Goal: Information Seeking & Learning: Learn about a topic

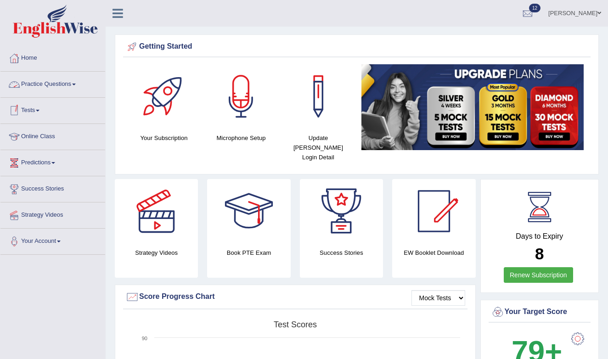
click at [55, 84] on link "Practice Questions" at bounding box center [52, 83] width 105 height 23
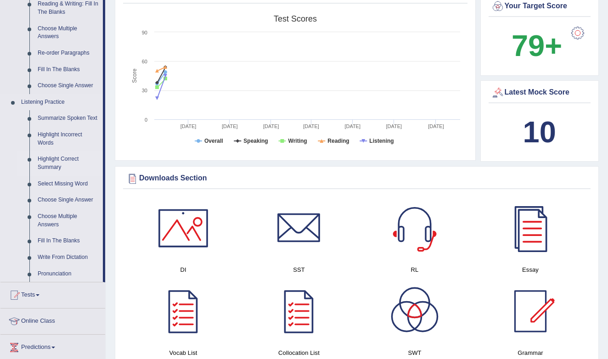
scroll to position [308, 0]
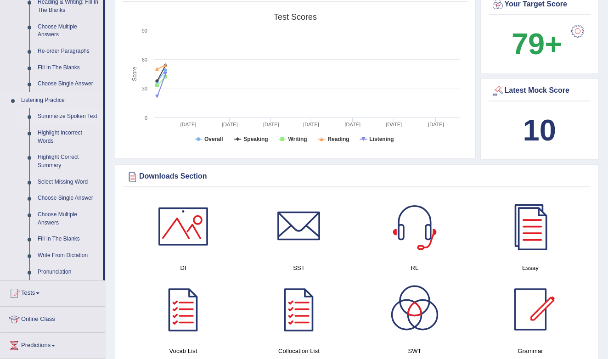
click at [42, 114] on link "Summarize Spoken Text" at bounding box center [68, 116] width 69 height 17
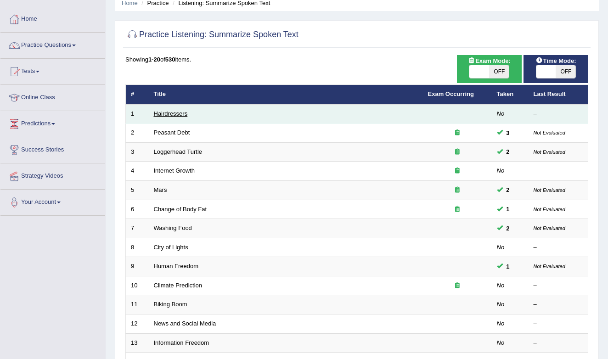
scroll to position [41, 0]
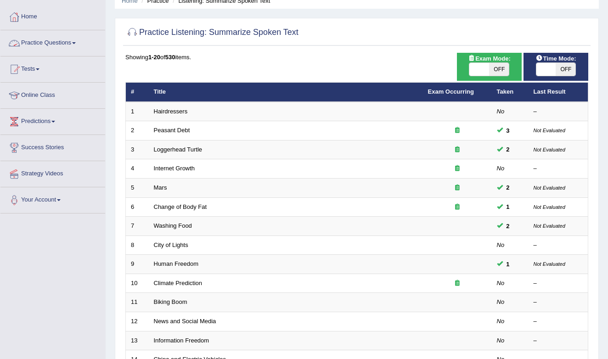
click at [77, 39] on link "Practice Questions" at bounding box center [52, 41] width 105 height 23
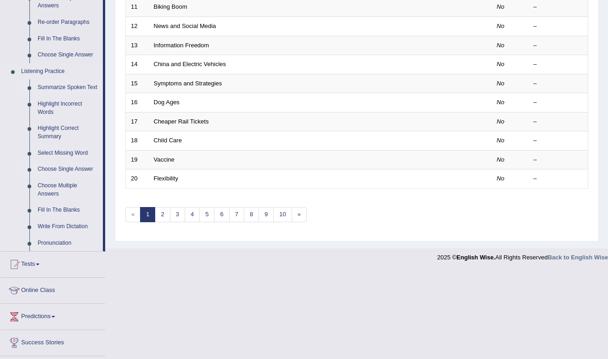
scroll to position [334, 0]
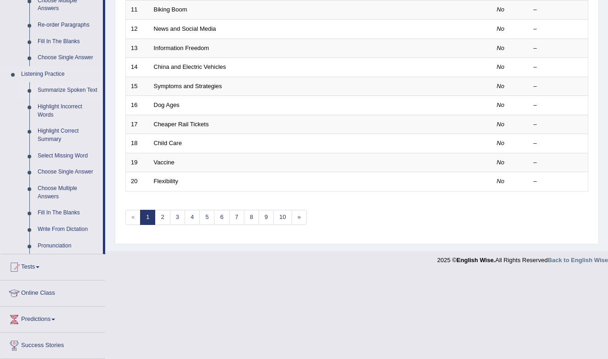
click at [53, 86] on link "Summarize Spoken Text" at bounding box center [68, 90] width 69 height 17
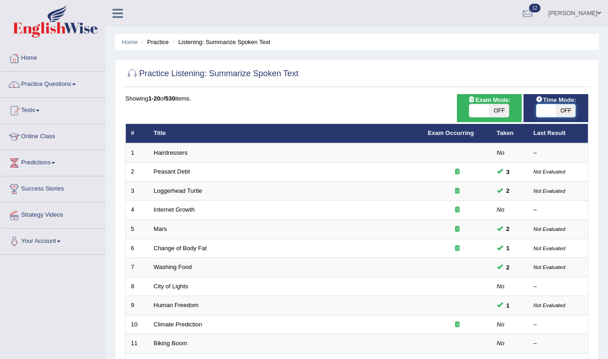
click at [551, 108] on span at bounding box center [547, 110] width 20 height 13
checkbox input "true"
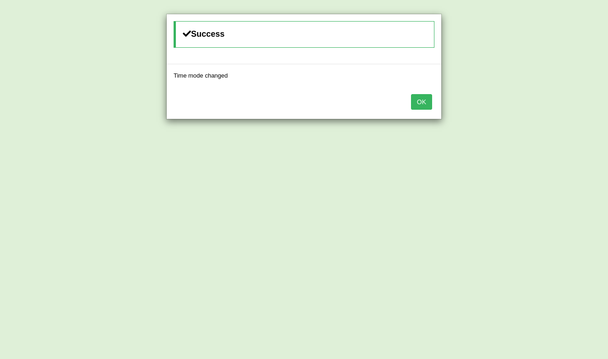
click at [426, 103] on button "OK" at bounding box center [421, 102] width 21 height 16
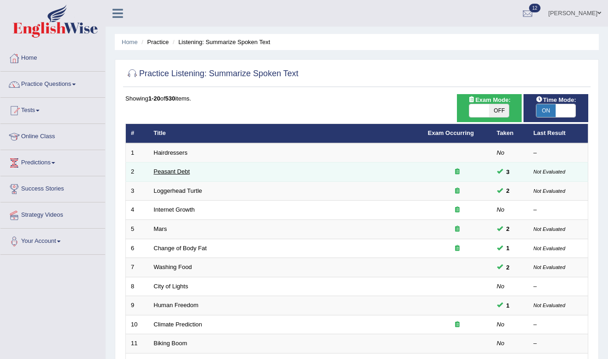
click at [175, 172] on link "Peasant Debt" at bounding box center [172, 171] width 36 height 7
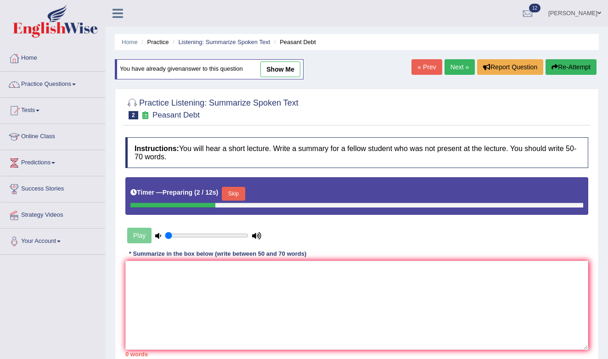
click at [284, 66] on link "show me" at bounding box center [281, 70] width 40 height 16
type textarea "A speaker provided a comprehensive overview of farmers sucied, highlighting sev…"
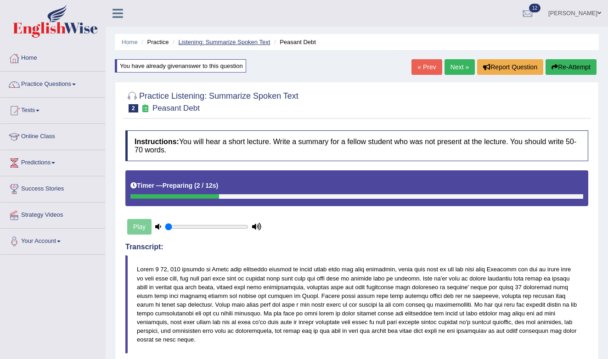
click at [211, 44] on link "Listening: Summarize Spoken Text" at bounding box center [224, 42] width 92 height 7
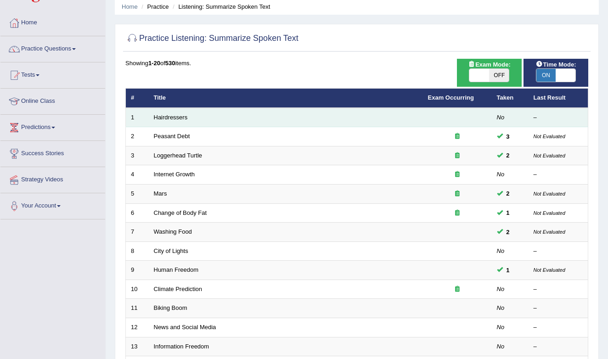
scroll to position [37, 0]
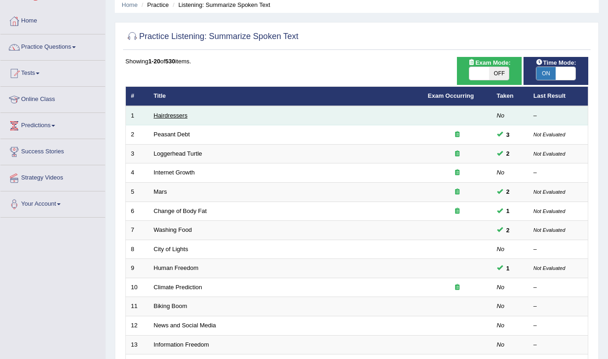
click at [174, 114] on link "Hairdressers" at bounding box center [171, 115] width 34 height 7
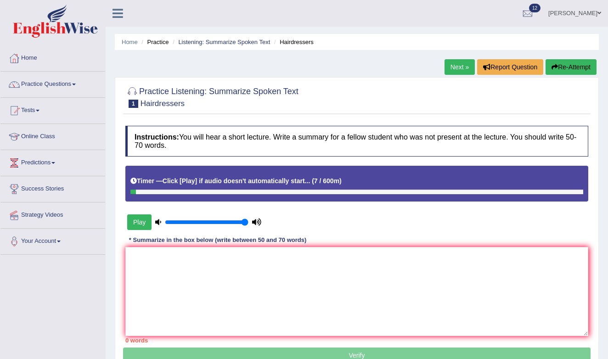
drag, startPoint x: 185, startPoint y: 224, endPoint x: 260, endPoint y: 231, distance: 75.2
type input "1"
click at [260, 231] on div "Play" at bounding box center [194, 222] width 138 height 23
drag, startPoint x: 533, startPoint y: 2, endPoint x: 32, endPoint y: 55, distance: 503.7
click at [32, 55] on link "Home" at bounding box center [52, 56] width 105 height 23
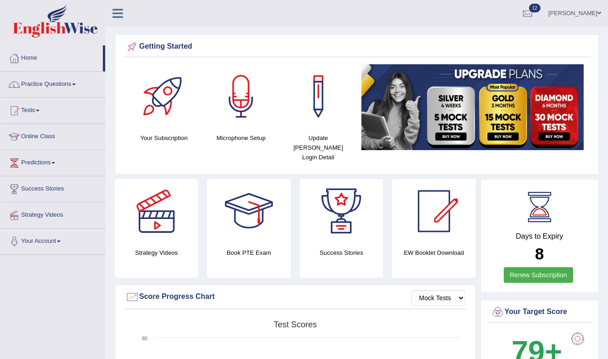
click at [231, 116] on div at bounding box center [241, 96] width 64 height 64
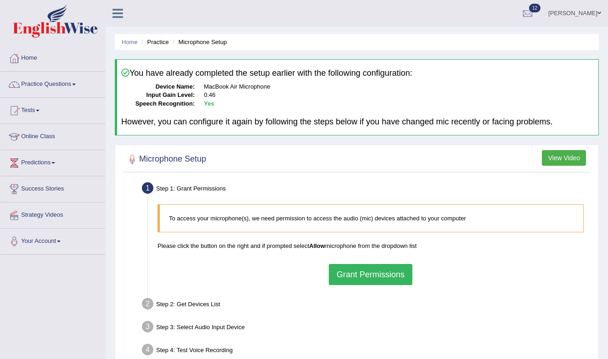
click at [377, 266] on button "Grant Permissions" at bounding box center [371, 274] width 84 height 21
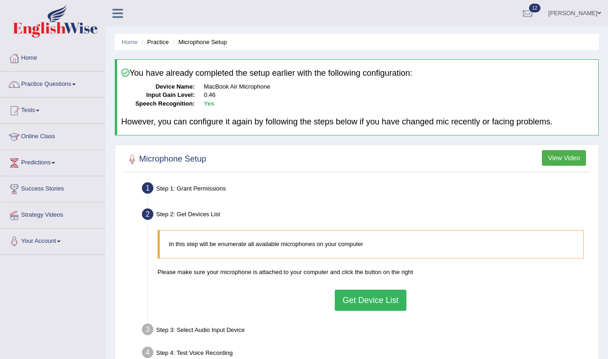
click at [362, 293] on button "Get Device List" at bounding box center [371, 300] width 72 height 21
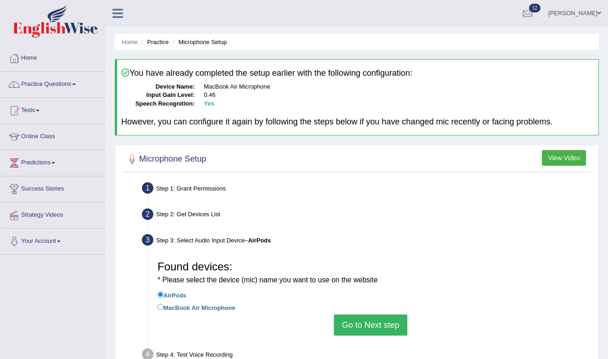
click at [369, 320] on button "Go to Next step" at bounding box center [370, 325] width 73 height 21
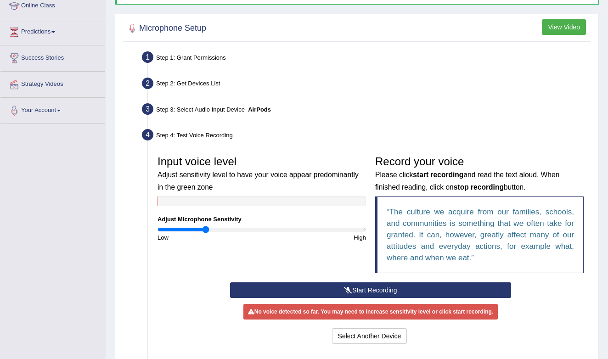
scroll to position [139, 0]
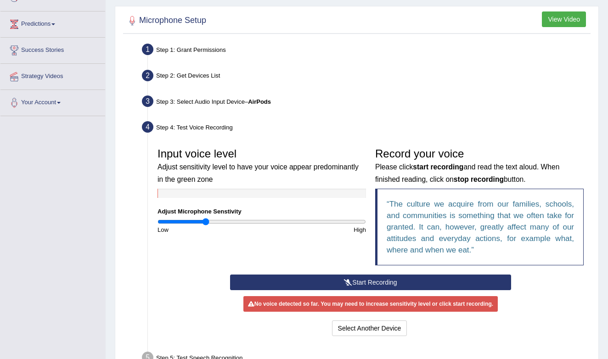
click at [368, 282] on button "Start Recording" at bounding box center [370, 283] width 281 height 16
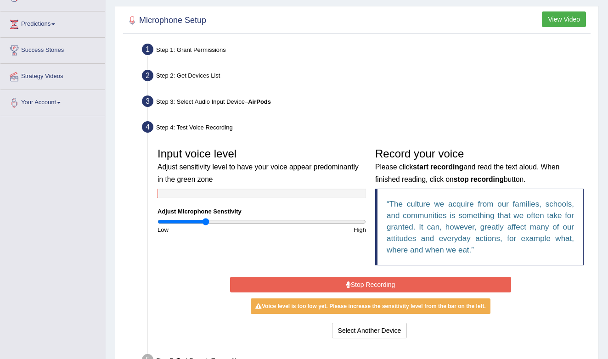
click at [345, 284] on button "Stop Recording" at bounding box center [370, 285] width 281 height 16
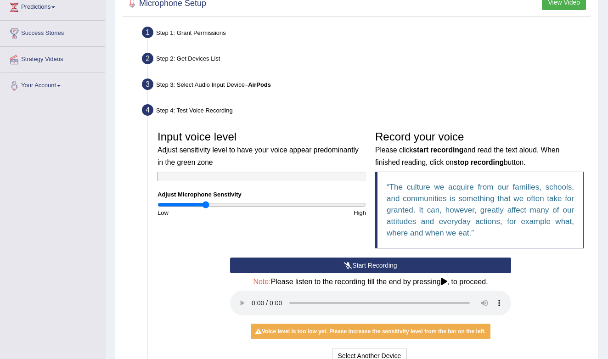
scroll to position [176, 0]
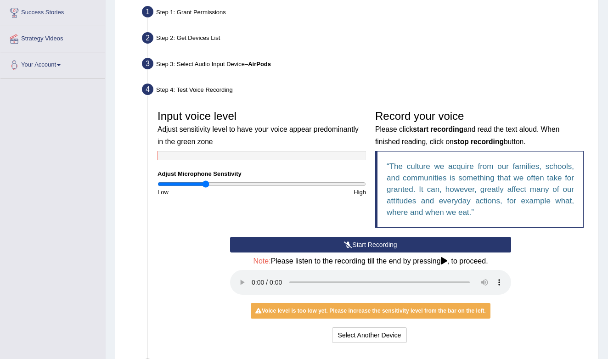
click at [246, 176] on div "Input voice level Adjust sensitivity level to have your voice appear predominan…" at bounding box center [262, 151] width 218 height 91
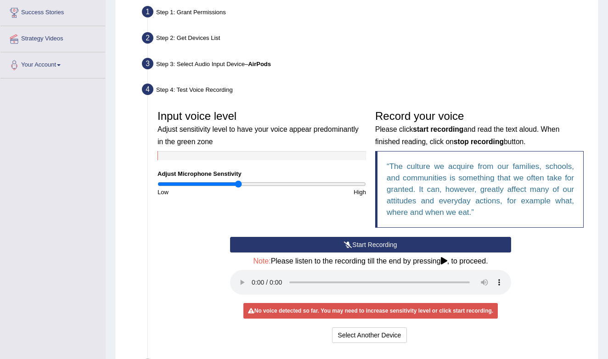
drag, startPoint x: 204, startPoint y: 181, endPoint x: 239, endPoint y: 182, distance: 34.5
type input "0.78"
click at [239, 182] on input "range" at bounding box center [262, 184] width 209 height 7
click at [340, 240] on button "Start Recording" at bounding box center [370, 245] width 281 height 16
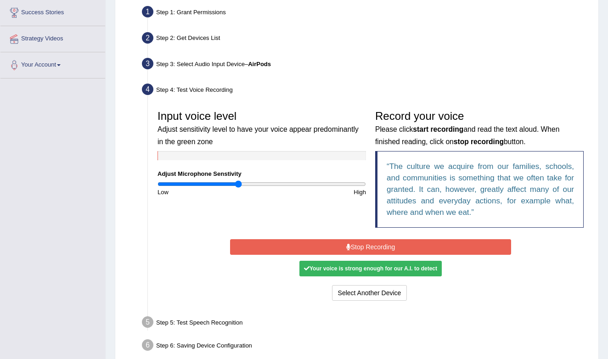
click at [357, 245] on button "Stop Recording" at bounding box center [370, 247] width 281 height 16
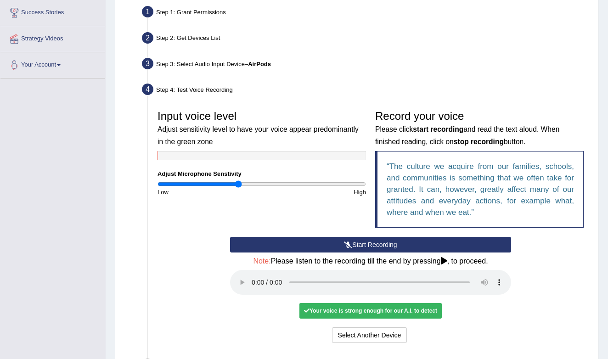
click at [255, 277] on audio at bounding box center [370, 282] width 281 height 25
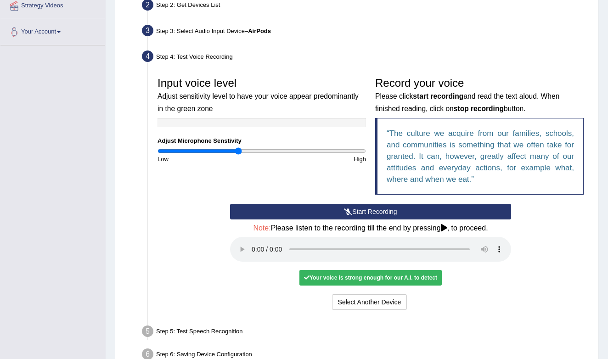
scroll to position [214, 0]
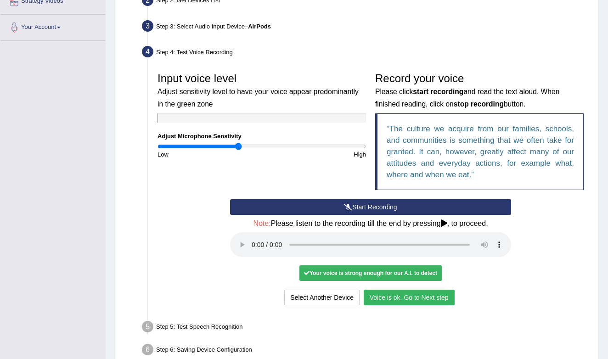
click at [385, 290] on button "Voice is ok. Go to Next step" at bounding box center [409, 298] width 91 height 16
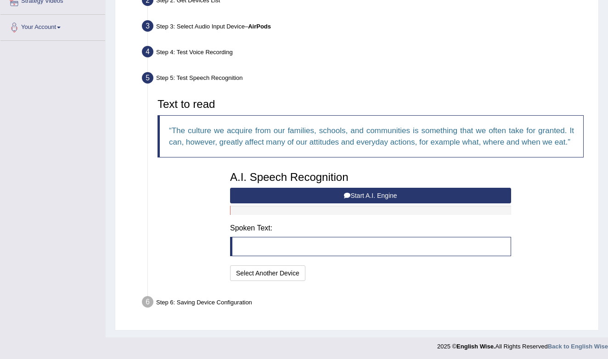
click at [337, 203] on button "Start A.I. Engine" at bounding box center [370, 196] width 281 height 16
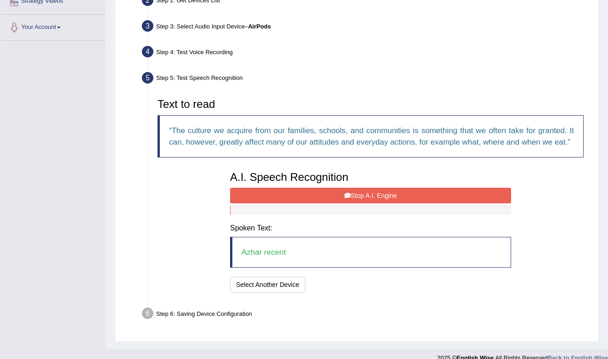
click at [337, 203] on button "Stop A.I. Engine" at bounding box center [370, 196] width 281 height 16
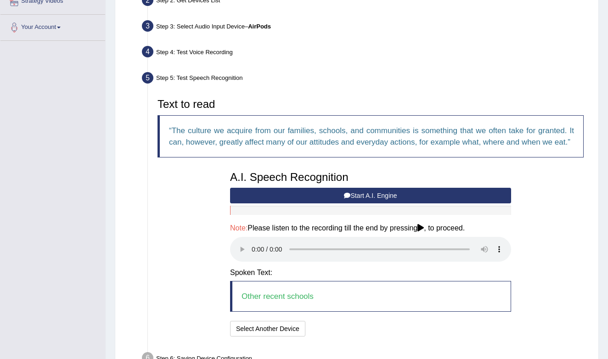
click at [254, 252] on audio at bounding box center [370, 249] width 281 height 25
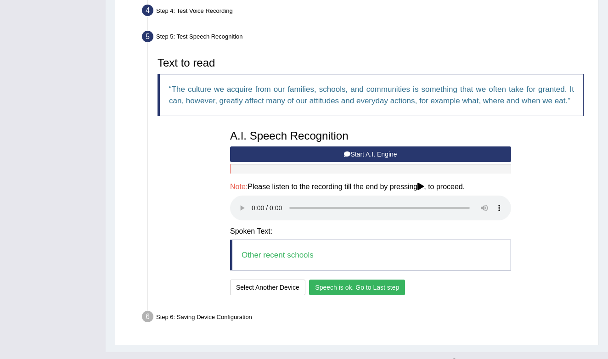
scroll to position [267, 0]
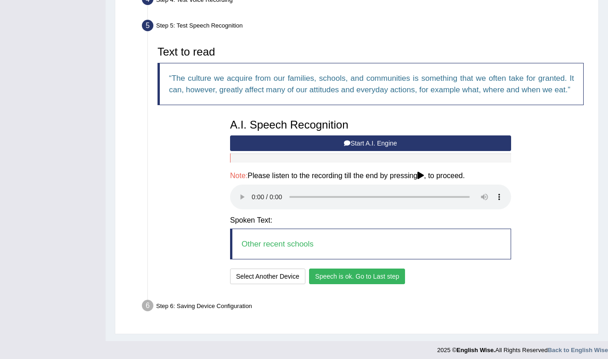
click at [315, 151] on button "Start A.I. Engine" at bounding box center [370, 144] width 281 height 16
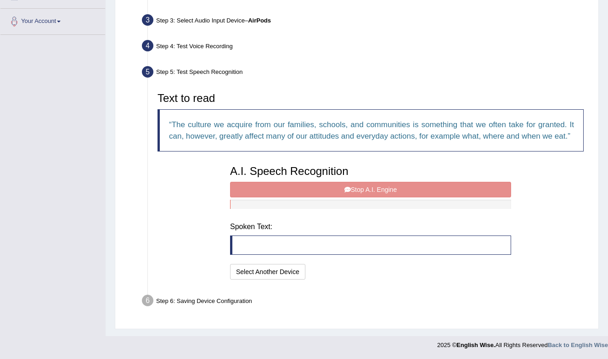
scroll to position [225, 0]
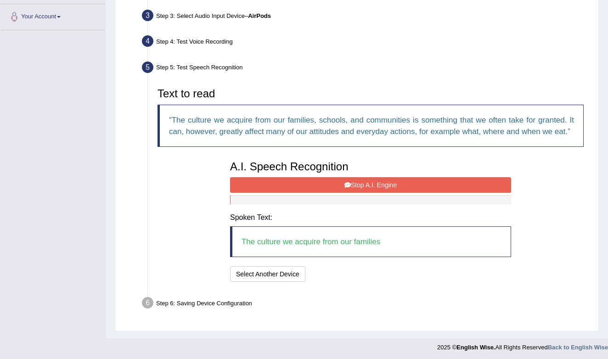
click at [328, 193] on button "Stop A.I. Engine" at bounding box center [370, 185] width 281 height 16
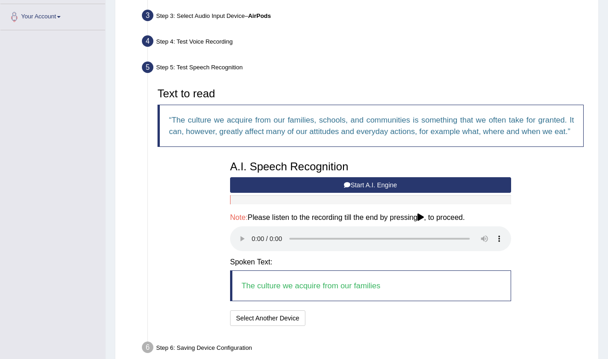
click at [254, 247] on audio at bounding box center [370, 239] width 281 height 25
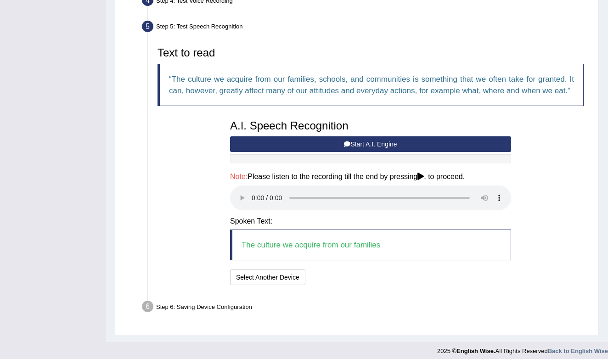
scroll to position [269, 0]
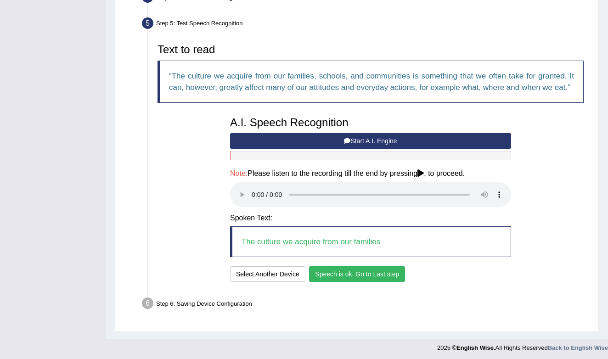
click at [393, 274] on button "Speech is ok. Go to Last step" at bounding box center [357, 275] width 96 height 16
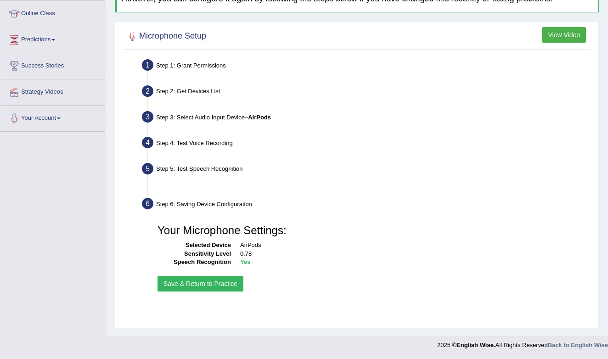
scroll to position [123, 0]
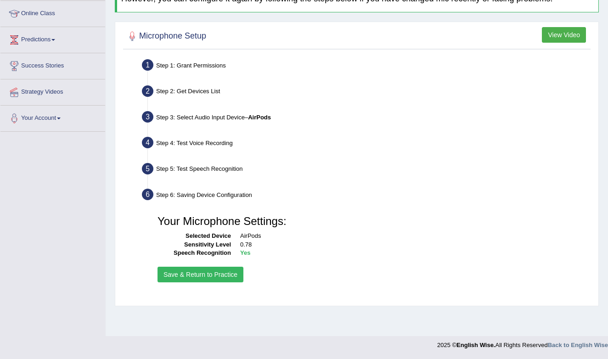
click at [225, 273] on button "Save & Return to Practice" at bounding box center [201, 275] width 86 height 16
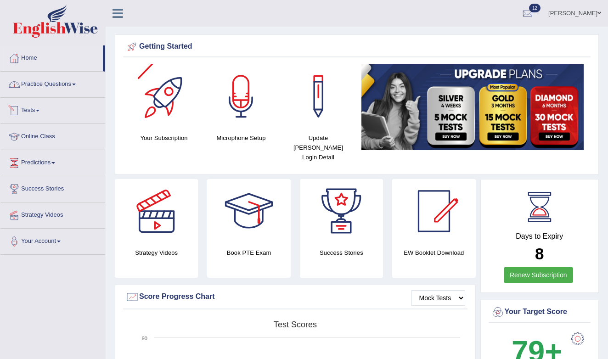
click at [72, 86] on link "Practice Questions" at bounding box center [52, 83] width 105 height 23
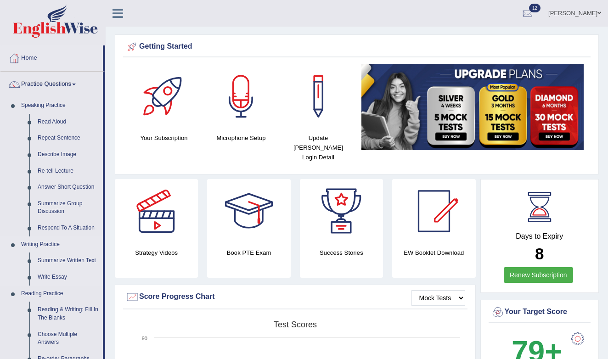
scroll to position [341, 0]
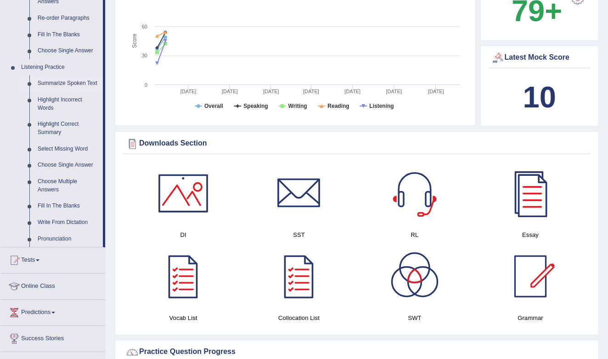
click at [60, 80] on link "Summarize Spoken Text" at bounding box center [68, 83] width 69 height 17
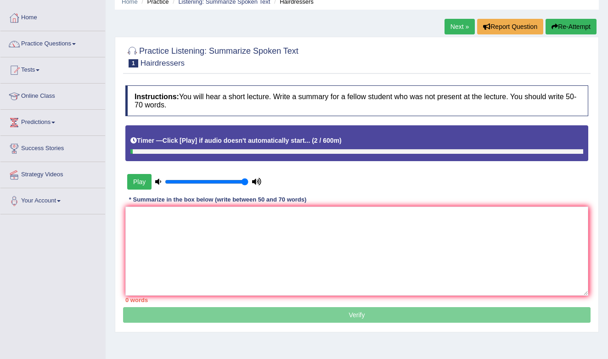
scroll to position [40, 0]
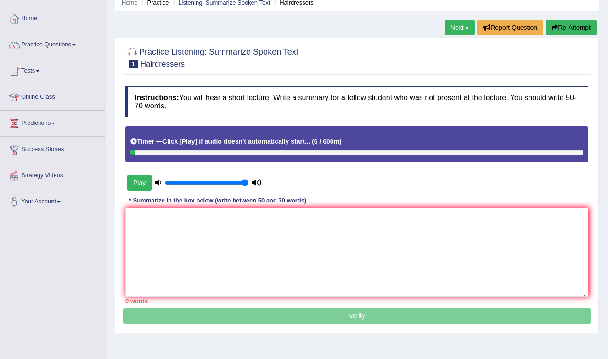
click at [153, 150] on div at bounding box center [357, 152] width 453 height 5
click at [460, 28] on link "Next »" at bounding box center [460, 28] width 30 height 16
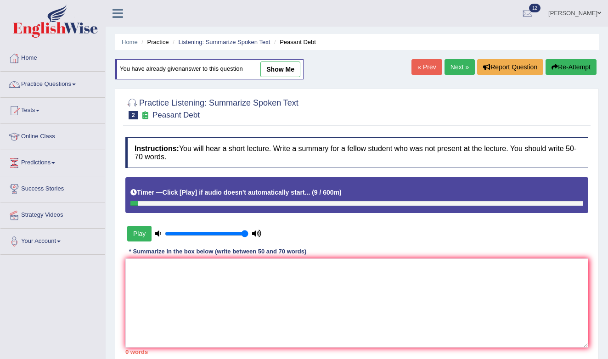
click at [273, 73] on link "show me" at bounding box center [281, 70] width 40 height 16
type textarea "A speaker provided a comprehensive overview of farmers sucied, highlighting sev…"
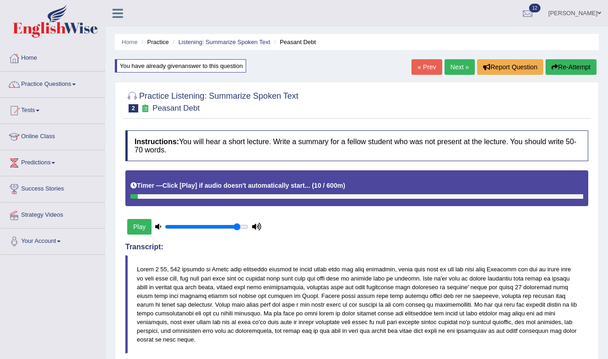
click at [236, 226] on input "range" at bounding box center [207, 226] width 84 height 7
drag, startPoint x: 235, startPoint y: 226, endPoint x: 250, endPoint y: 226, distance: 14.3
type input "1"
click at [249, 226] on div "Play" at bounding box center [194, 227] width 138 height 23
click at [138, 227] on button "Play" at bounding box center [139, 227] width 24 height 16
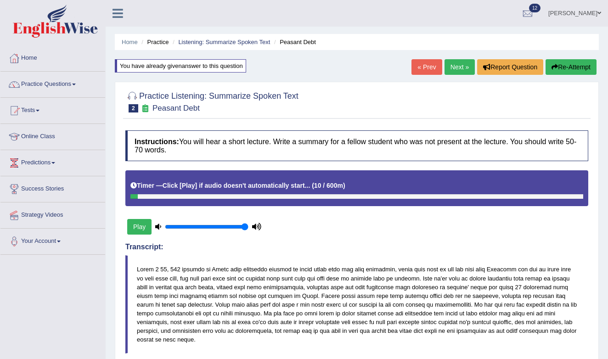
click at [426, 70] on link "« Prev" at bounding box center [427, 67] width 30 height 16
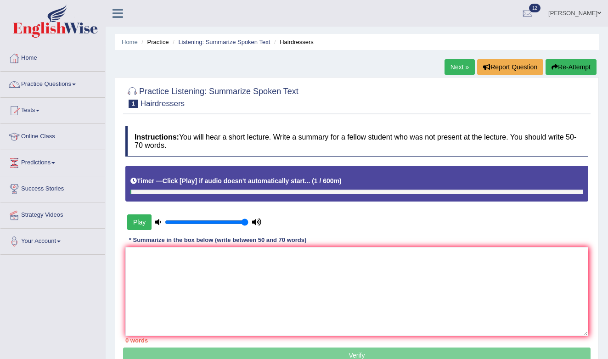
click at [142, 225] on button "Play" at bounding box center [139, 223] width 24 height 16
click at [142, 223] on button "Play" at bounding box center [139, 223] width 24 height 16
click at [141, 218] on button "Play" at bounding box center [139, 223] width 24 height 16
click at [449, 68] on link "Next »" at bounding box center [460, 67] width 30 height 16
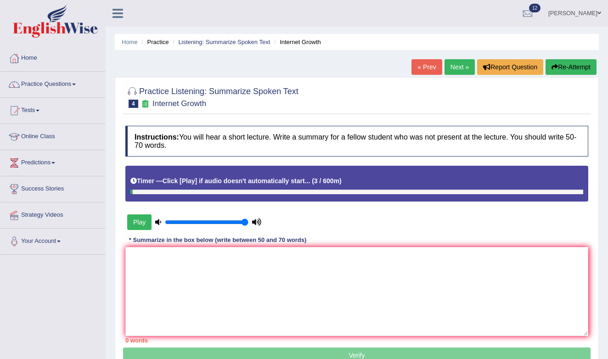
click at [136, 227] on button "Play" at bounding box center [139, 223] width 24 height 16
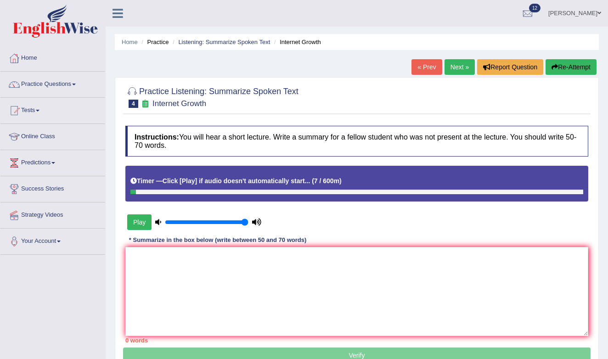
click at [463, 67] on link "Next »" at bounding box center [460, 67] width 30 height 16
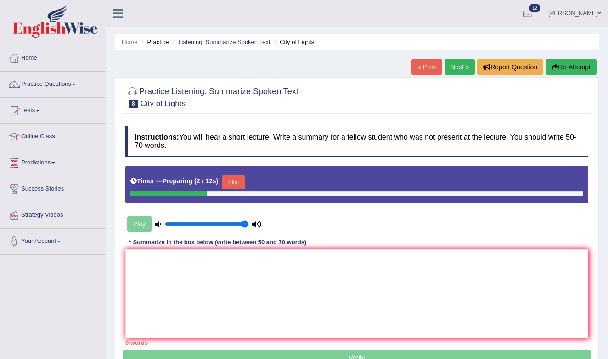
click at [244, 43] on link "Listening: Summarize Spoken Text" at bounding box center [224, 42] width 92 height 7
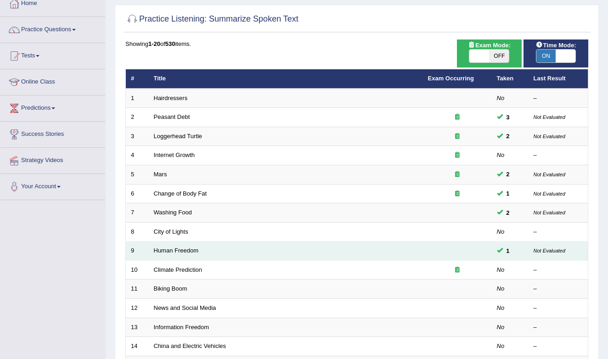
scroll to position [56, 0]
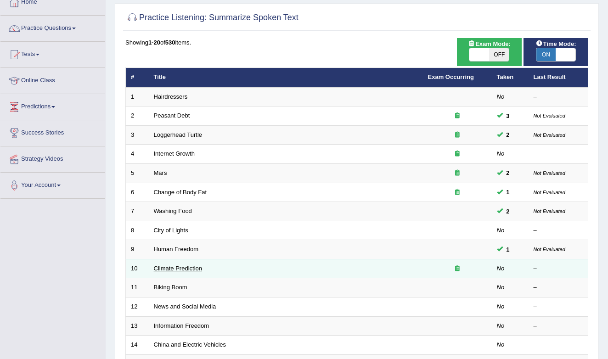
click at [184, 266] on link "Climate Prediction" at bounding box center [178, 268] width 49 height 7
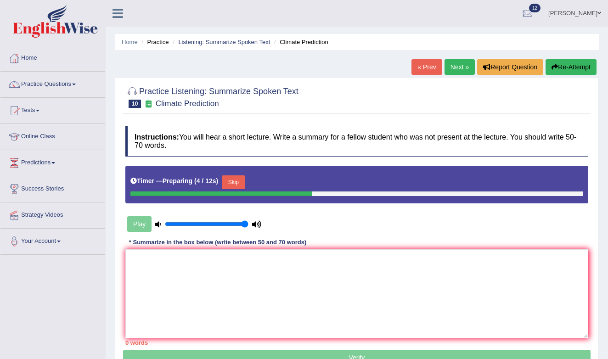
click at [238, 185] on button "Skip" at bounding box center [233, 183] width 23 height 14
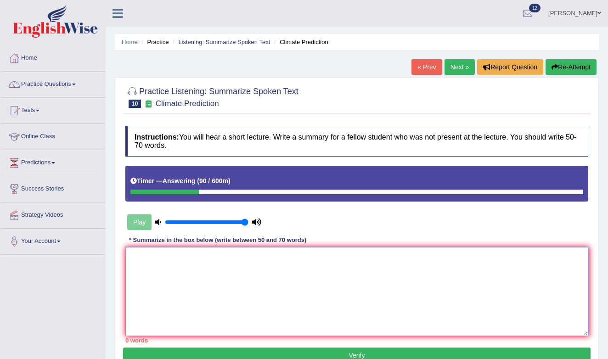
click at [200, 260] on textarea at bounding box center [356, 291] width 463 height 89
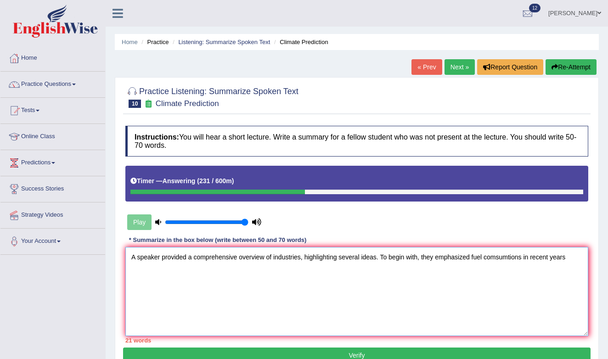
click at [511, 259] on textarea "A speaker provided a comprehensive overview of industries, highlighting several…" at bounding box center [356, 291] width 463 height 89
click at [556, 281] on textarea "A speaker provided a comprehensive overview of industries, highlighting several…" at bounding box center [356, 291] width 463 height 89
click at [528, 259] on textarea "A speaker provided a comprehensive overview of industries, highlighting several…" at bounding box center [356, 291] width 463 height 89
click at [576, 268] on textarea "A speaker provided a comprehensive overview of industries, highlighting several…" at bounding box center [356, 291] width 463 height 89
click at [573, 261] on textarea "A speaker provided a comprehensive overview of industries, highlighting several…" at bounding box center [356, 291] width 463 height 89
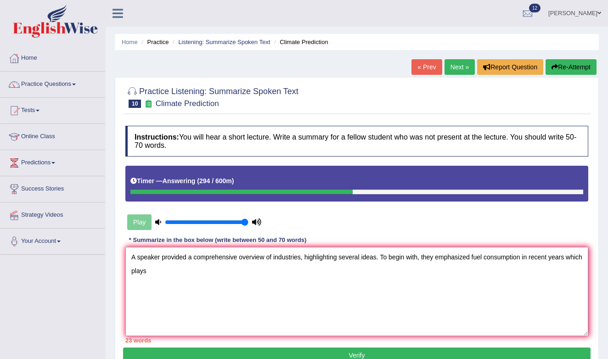
click at [573, 261] on textarea "A speaker provided a comprehensive overview of industries, highlighting several…" at bounding box center [356, 291] width 463 height 89
click at [563, 261] on textarea "A speaker provided a comprehensive overview of industries, highlighting several…" at bounding box center [356, 291] width 463 height 89
click at [192, 277] on textarea "A speaker provided a comprehensive overview of industries, highlighting several…" at bounding box center [356, 291] width 463 height 89
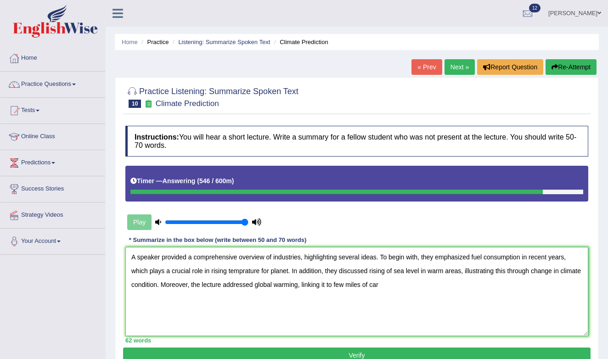
click at [357, 286] on textarea "A speaker provided a comprehensive overview of industries, highlighting several…" at bounding box center [356, 291] width 463 height 89
click at [443, 289] on textarea "A speaker provided a comprehensive overview of industries, highlighting several…" at bounding box center [356, 291] width 463 height 89
type textarea "A speaker provided a comprehensive overview of industries, highlighting several…"
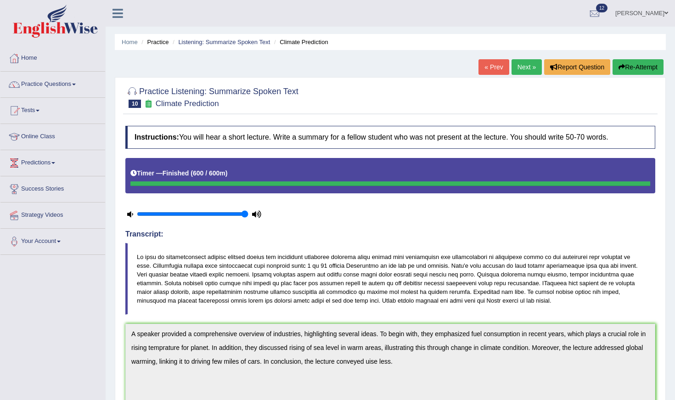
click at [528, 71] on link "Next »" at bounding box center [527, 67] width 30 height 16
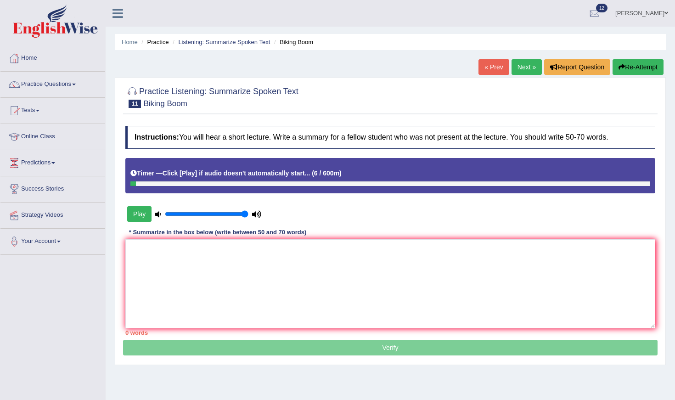
click at [144, 216] on button "Play" at bounding box center [139, 214] width 24 height 16
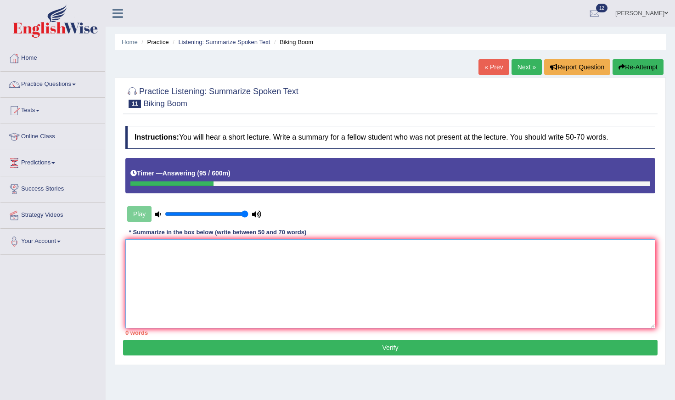
click at [150, 265] on textarea at bounding box center [390, 283] width 530 height 89
click at [138, 250] on textarea "A comprehensive overview" at bounding box center [390, 283] width 530 height 89
click at [275, 254] on textarea "A speaker provided a comprehensive overview" at bounding box center [390, 283] width 530 height 89
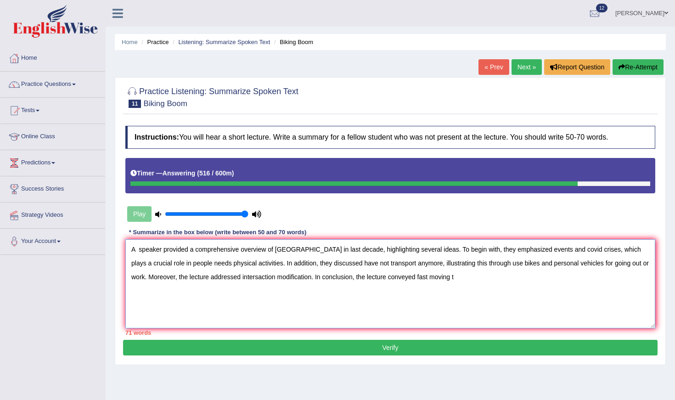
click at [182, 278] on textarea "A speaker provided a comprehensive overview of [GEOGRAPHIC_DATA] in last decade…" at bounding box center [390, 283] width 530 height 89
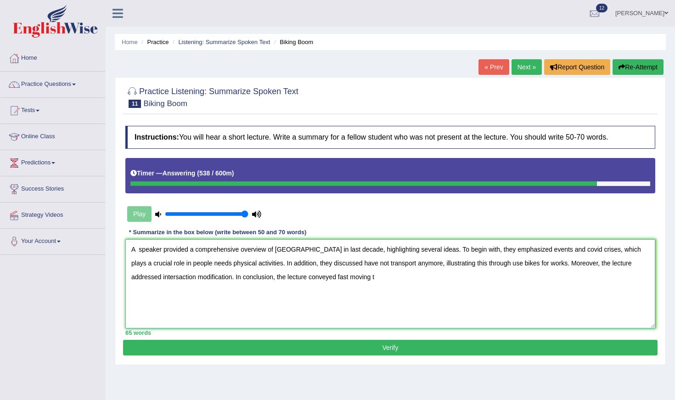
click at [407, 277] on textarea "A speaker provided a comprehensive overview of [GEOGRAPHIC_DATA] in last decade…" at bounding box center [390, 283] width 530 height 89
type textarea "A speaker provided a comprehensive overview of [GEOGRAPHIC_DATA] in last decade…"
click at [508, 351] on button "Verify" at bounding box center [390, 348] width 535 height 16
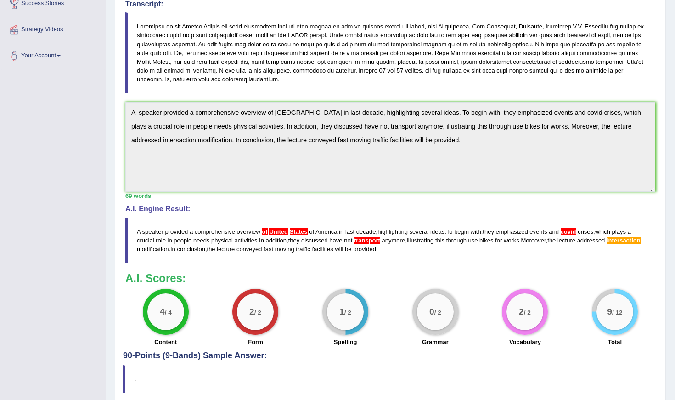
scroll to position [187, 0]
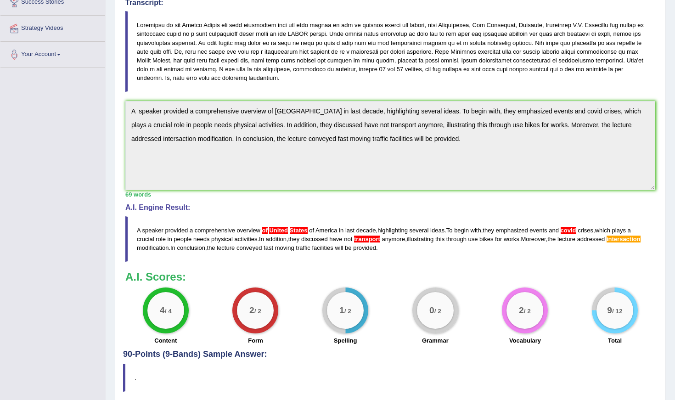
drag, startPoint x: 139, startPoint y: 229, endPoint x: 153, endPoint y: 238, distance: 17.0
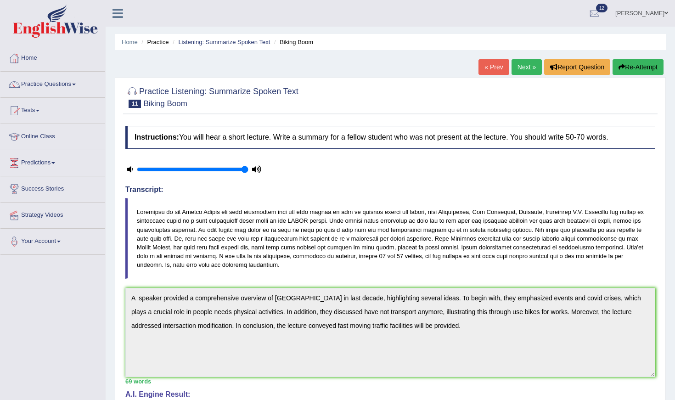
scroll to position [0, 0]
